Goal: Check status

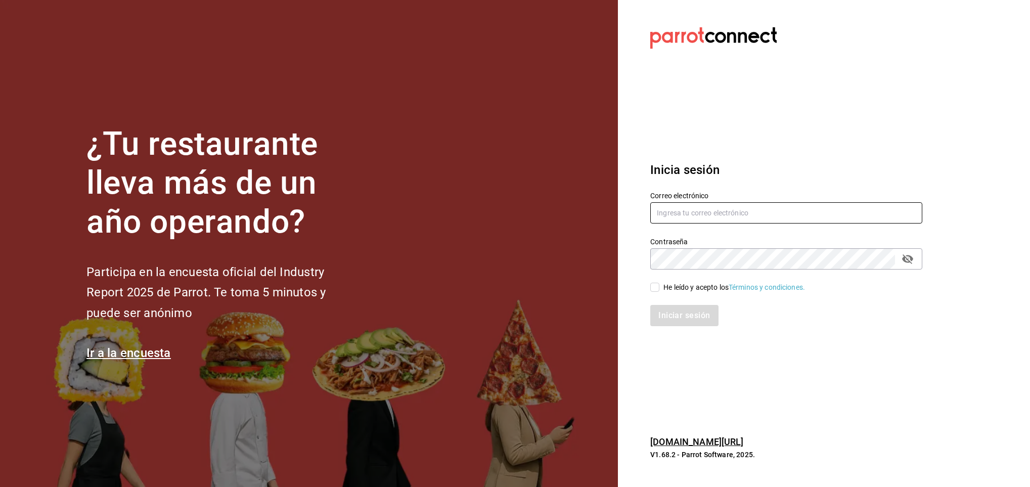
type input "jcresendizdiaz@gmail.com"
click at [657, 287] on input "He leído y acepto los Términos y condiciones." at bounding box center [654, 287] width 9 height 9
checkbox input "true"
click at [682, 311] on button "Iniciar sesión" at bounding box center [684, 315] width 69 height 21
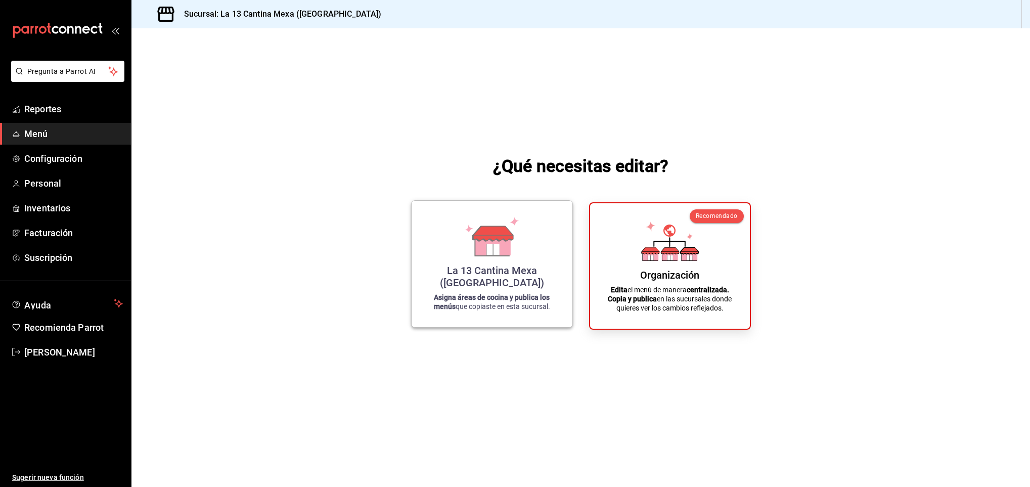
click at [510, 271] on div "La 13 Cantina Mexa (Cancún) Asigna áreas de cocina y publica los menús que copi…" at bounding box center [492, 264] width 137 height 110
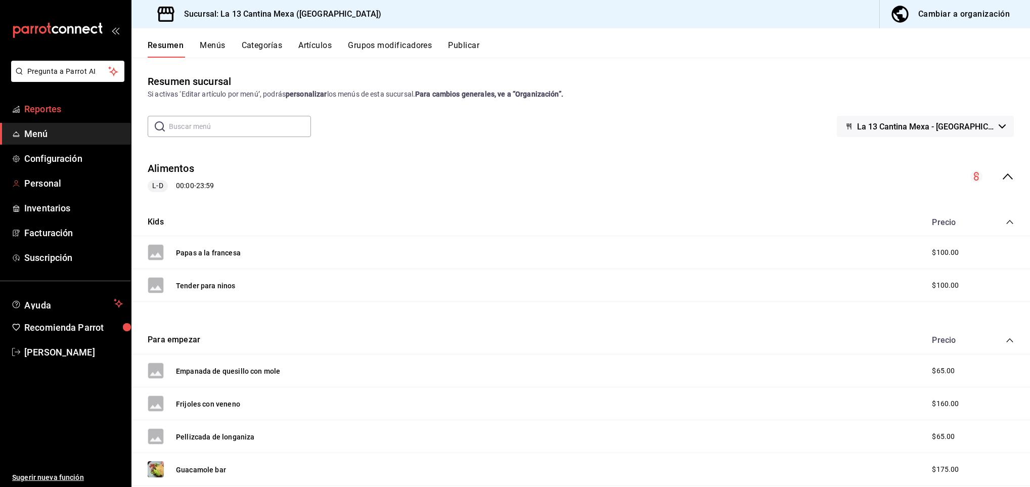
click at [52, 108] on span "Reportes" at bounding box center [73, 109] width 99 height 14
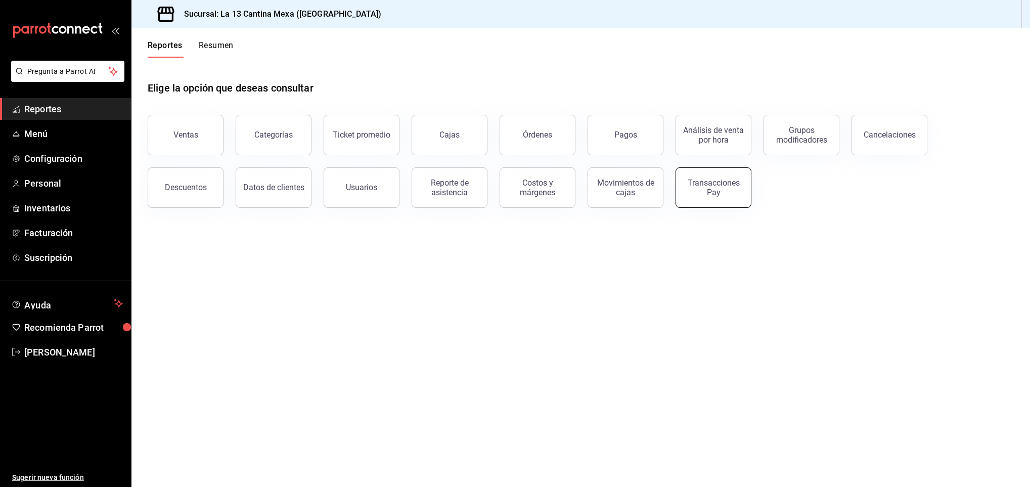
click at [700, 183] on div "Transacciones Pay" at bounding box center [713, 187] width 63 height 19
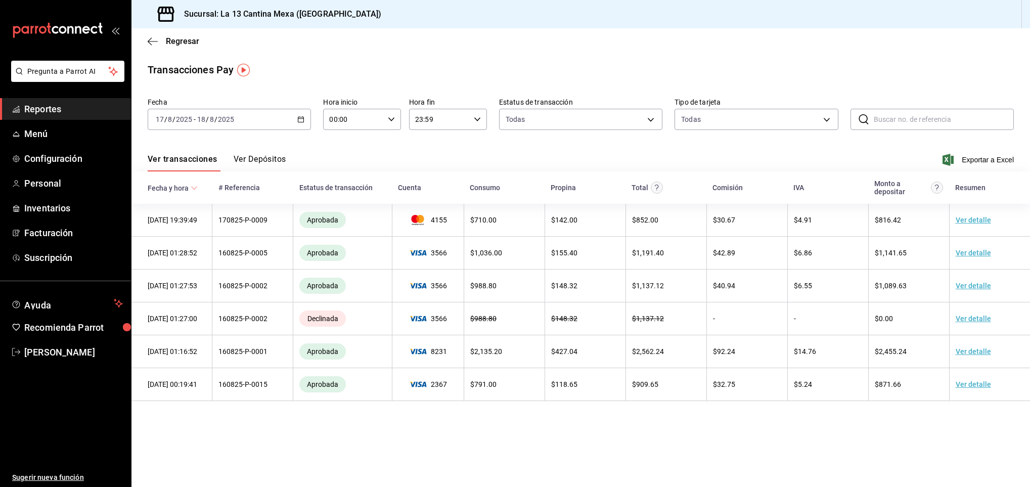
click at [269, 159] on button "Ver Depósitos" at bounding box center [260, 162] width 53 height 17
